Goal: Transaction & Acquisition: Subscribe to service/newsletter

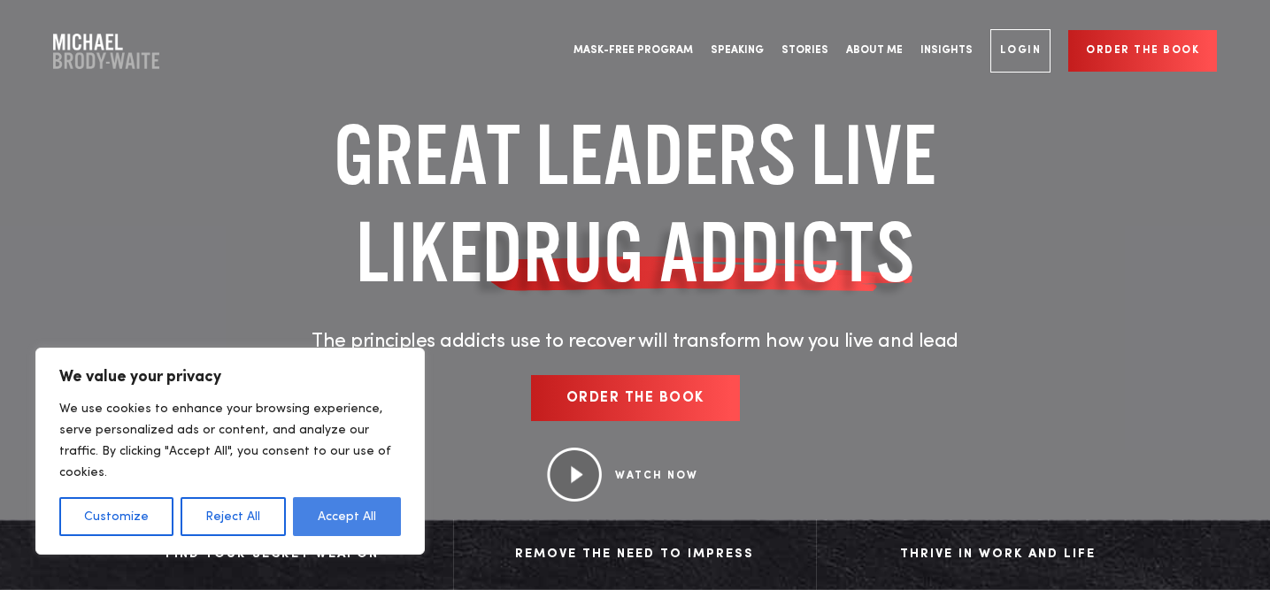
click at [320, 511] on button "Accept All" at bounding box center [347, 516] width 108 height 39
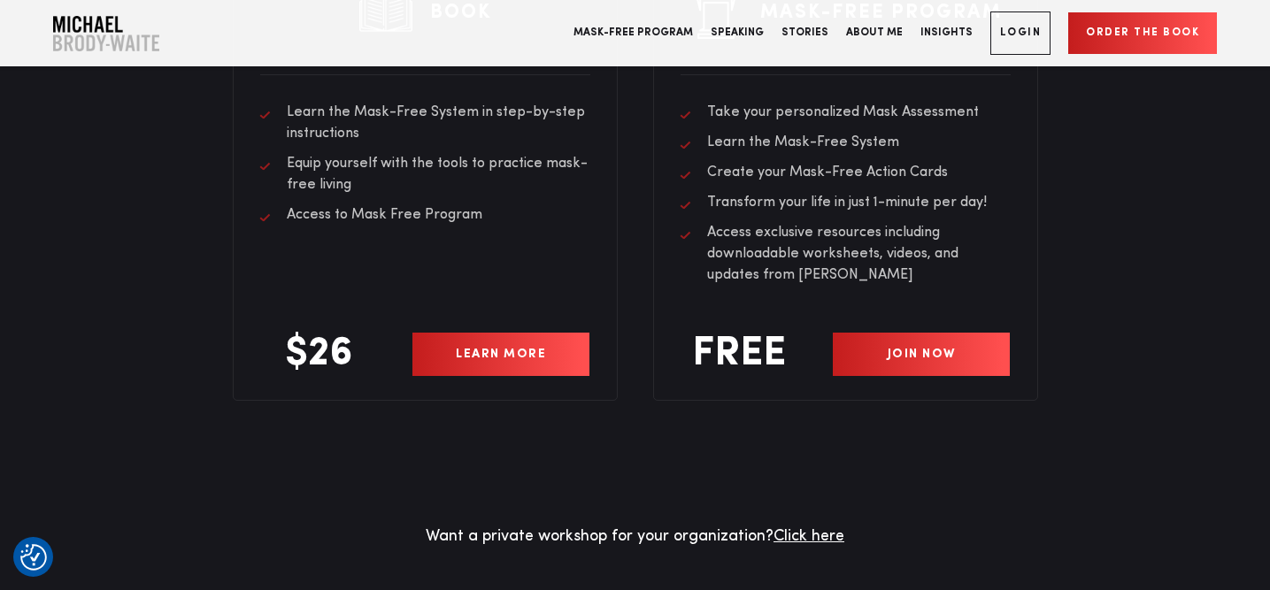
scroll to position [4892, 0]
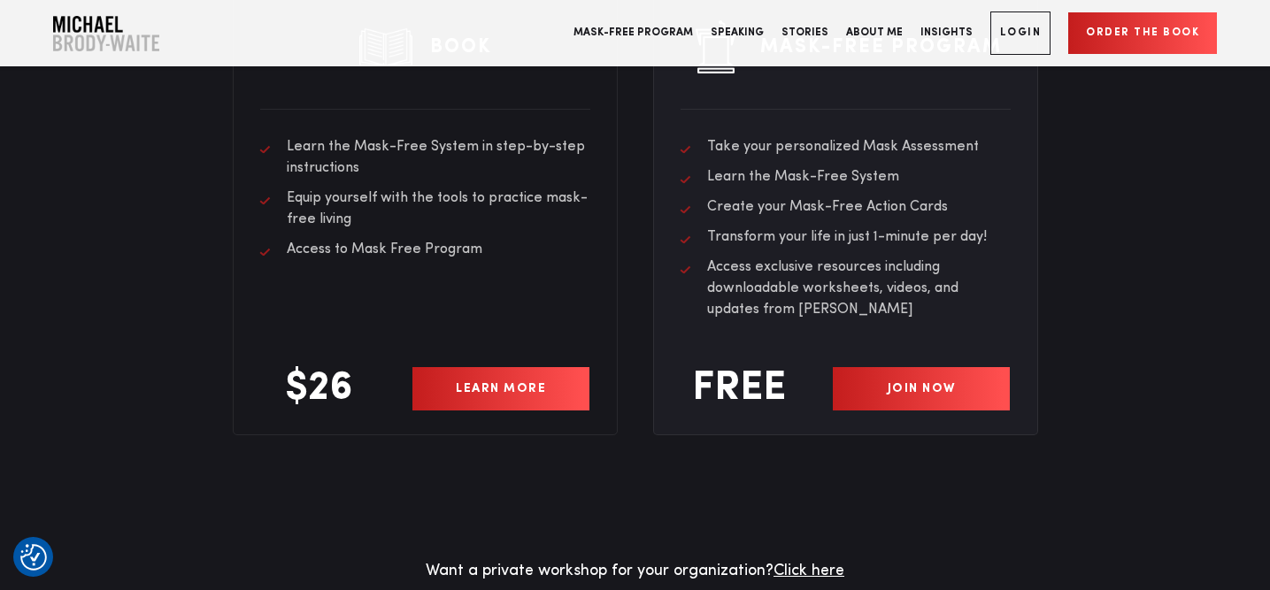
click at [911, 367] on link "JOIN NOW" at bounding box center [922, 388] width 178 height 43
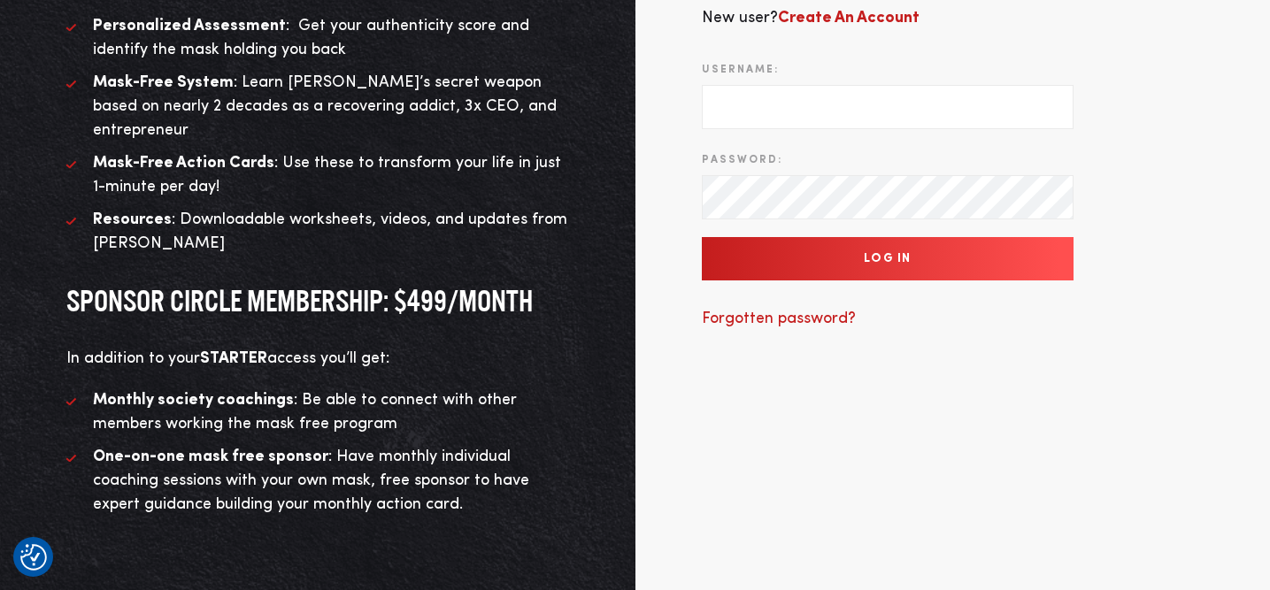
scroll to position [257, 0]
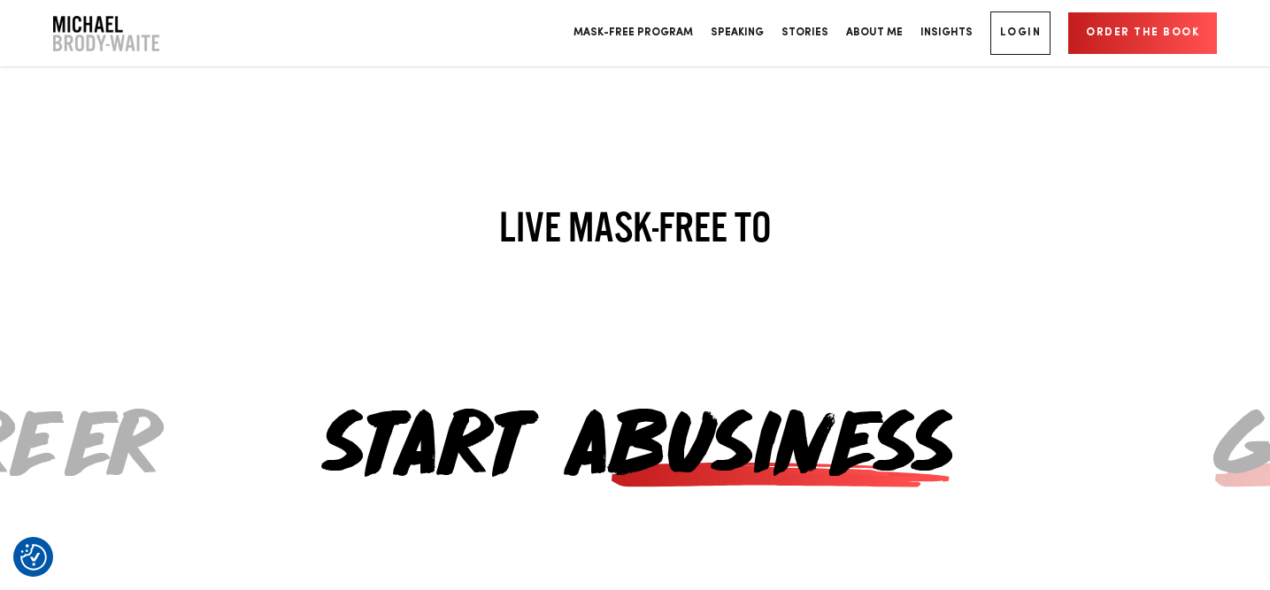
scroll to position [3679, 0]
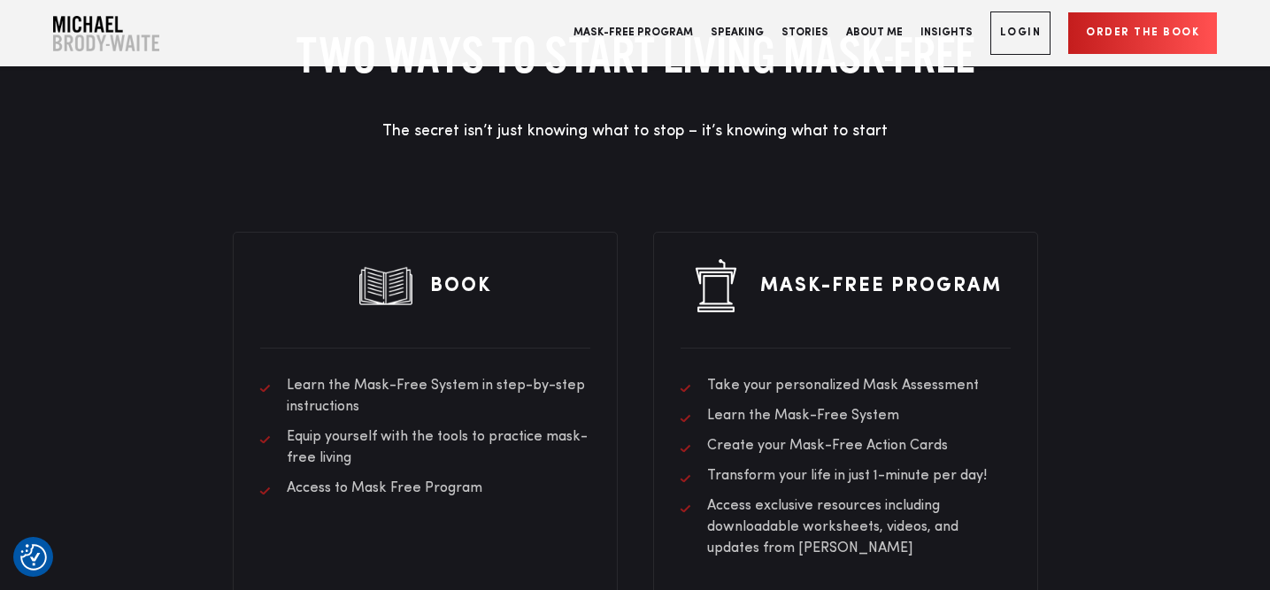
scroll to position [4683, 0]
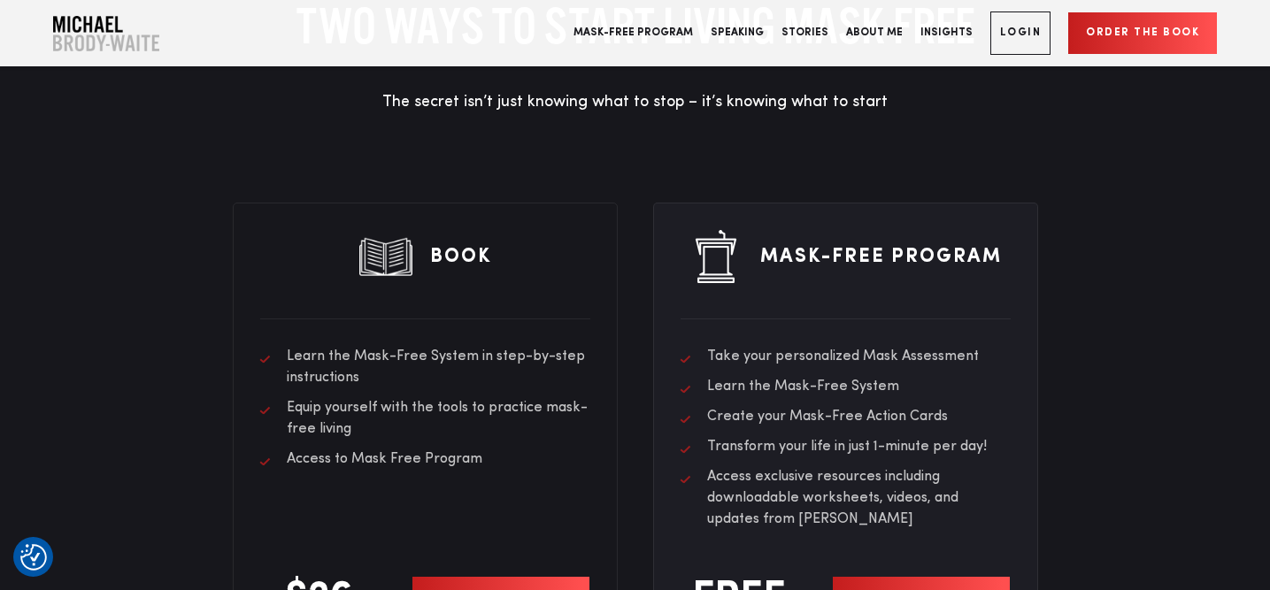
click at [918, 577] on link "JOIN NOW" at bounding box center [922, 598] width 178 height 43
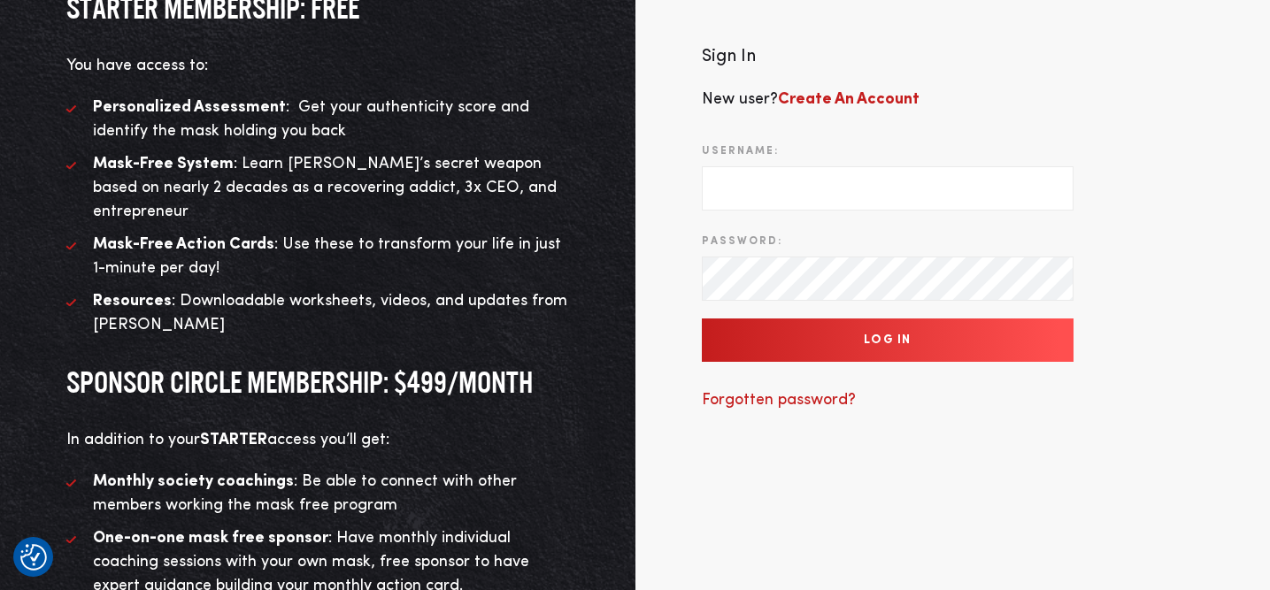
scroll to position [381, 0]
